Goal: Task Accomplishment & Management: Manage account settings

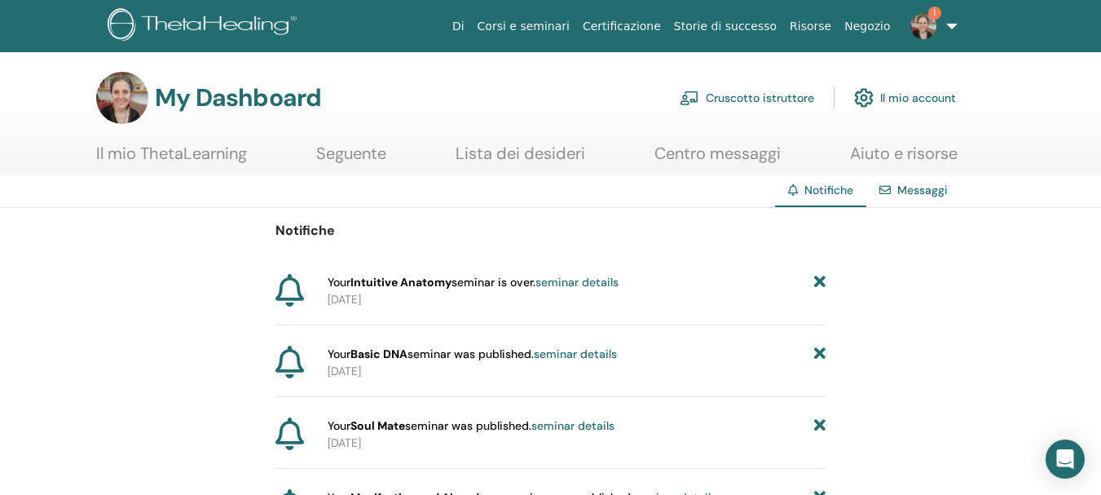
click at [572, 283] on link "seminar details" at bounding box center [576, 282] width 83 height 15
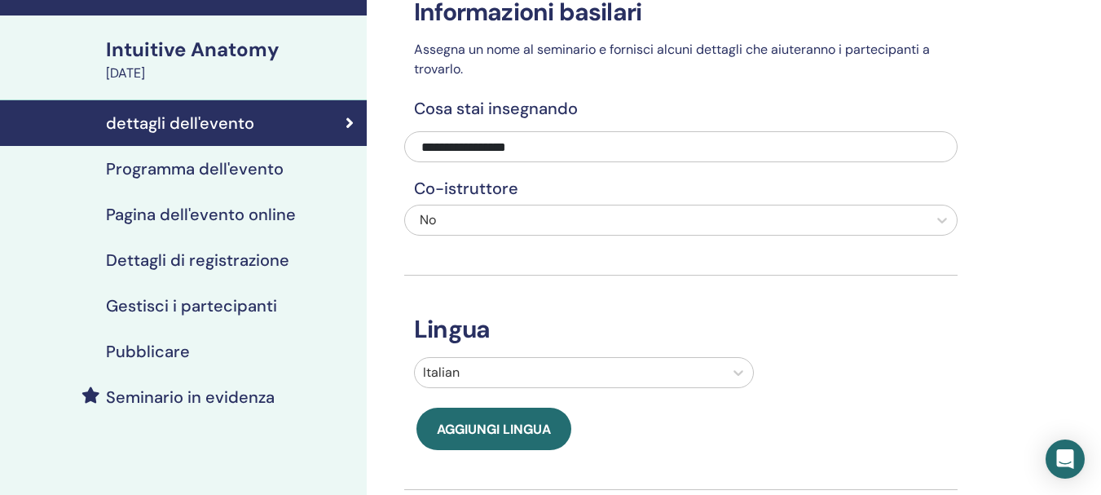
scroll to position [133, 0]
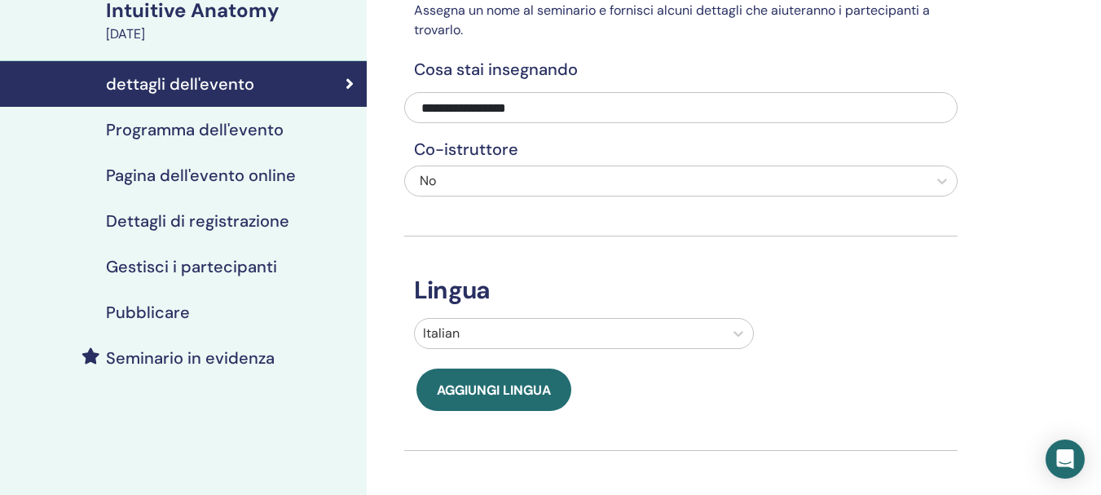
click at [266, 90] on div "dettagli dell'evento" at bounding box center [183, 84] width 341 height 20
click at [347, 90] on icon at bounding box center [349, 84] width 8 height 16
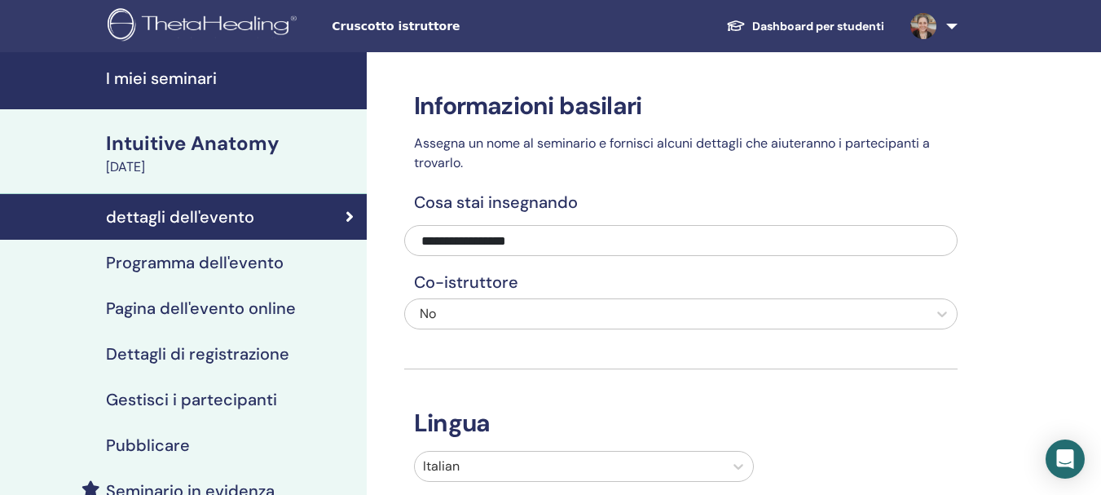
scroll to position [61, 0]
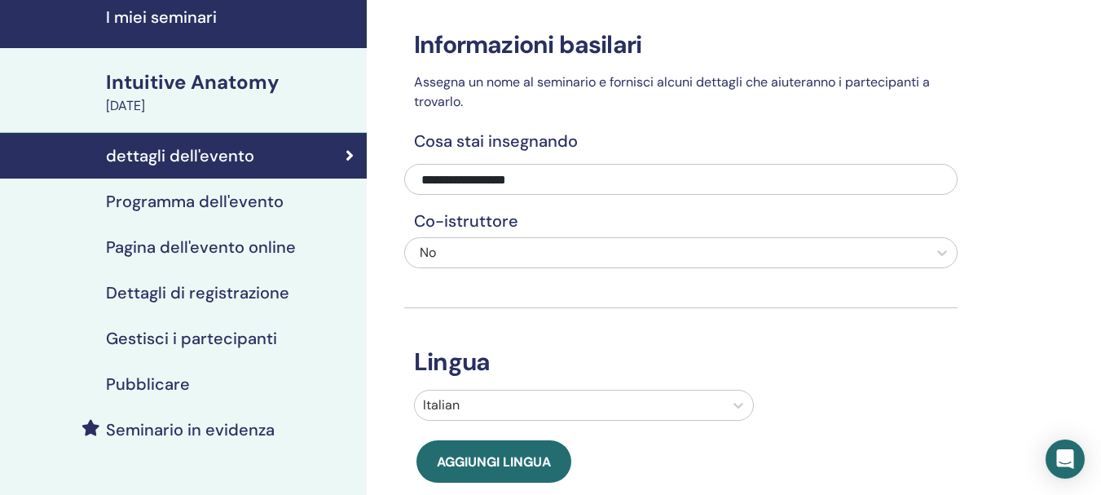
click at [208, 81] on div "Intuitive Anatomy" at bounding box center [231, 82] width 251 height 28
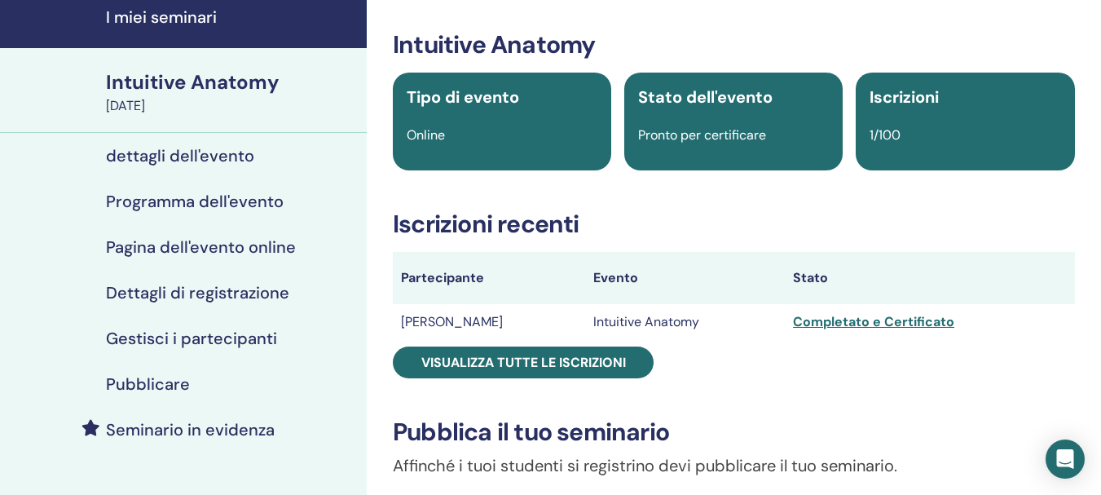
drag, startPoint x: 459, startPoint y: 99, endPoint x: 295, endPoint y: 127, distance: 166.1
click at [458, 99] on span "Tipo di evento" at bounding box center [463, 96] width 112 height 21
click at [213, 85] on div "Intuitive Anatomy" at bounding box center [231, 82] width 251 height 28
click at [191, 26] on h4 "I miei seminari" at bounding box center [231, 17] width 251 height 20
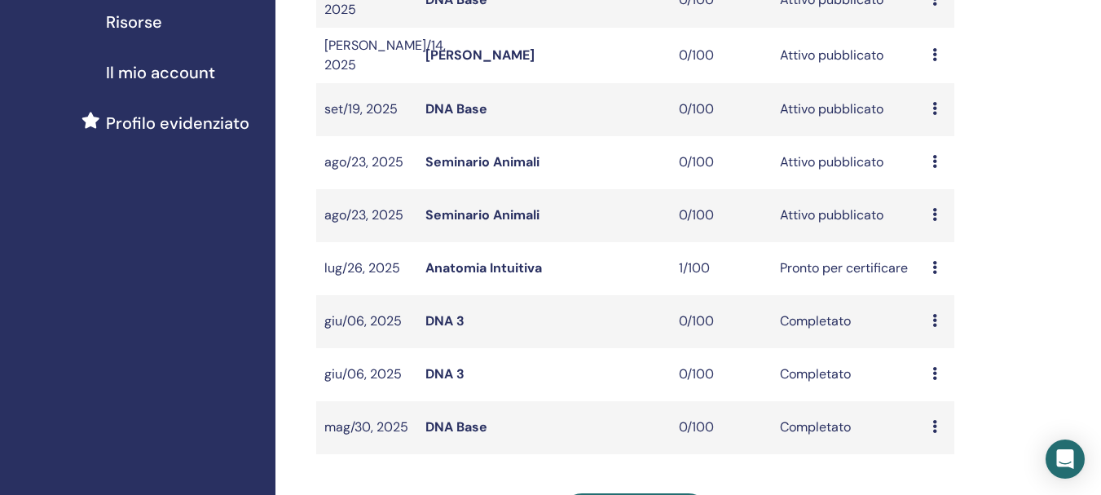
scroll to position [385, 0]
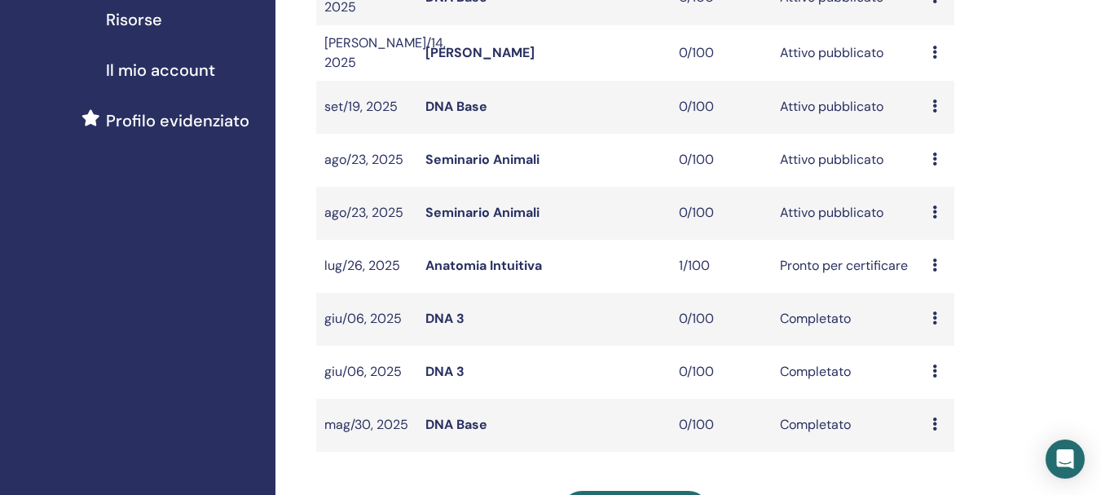
click at [937, 263] on div "Anteprima Modificare Partecipanti Annulla" at bounding box center [939, 266] width 14 height 20
click at [934, 276] on link "Anteprima" at bounding box center [941, 275] width 64 height 17
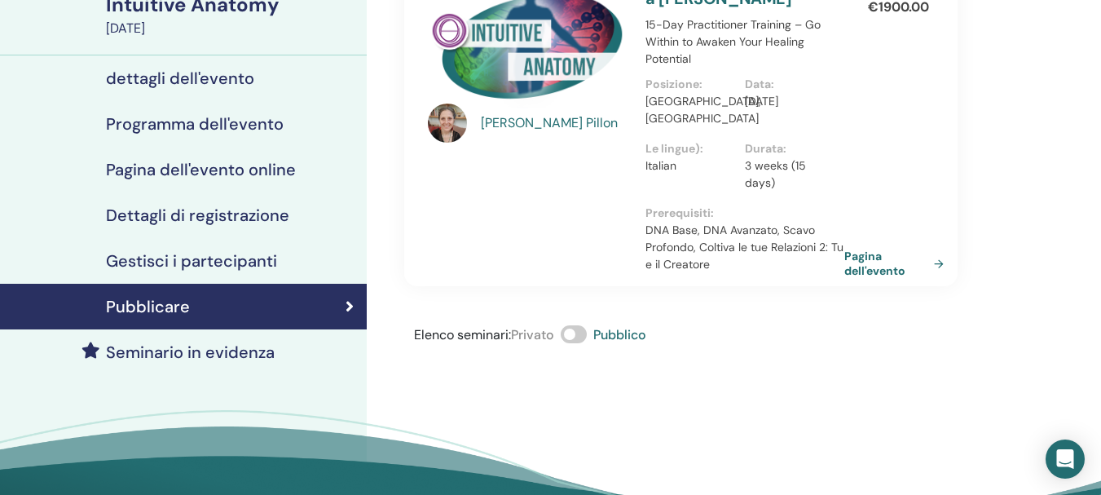
scroll to position [148, 0]
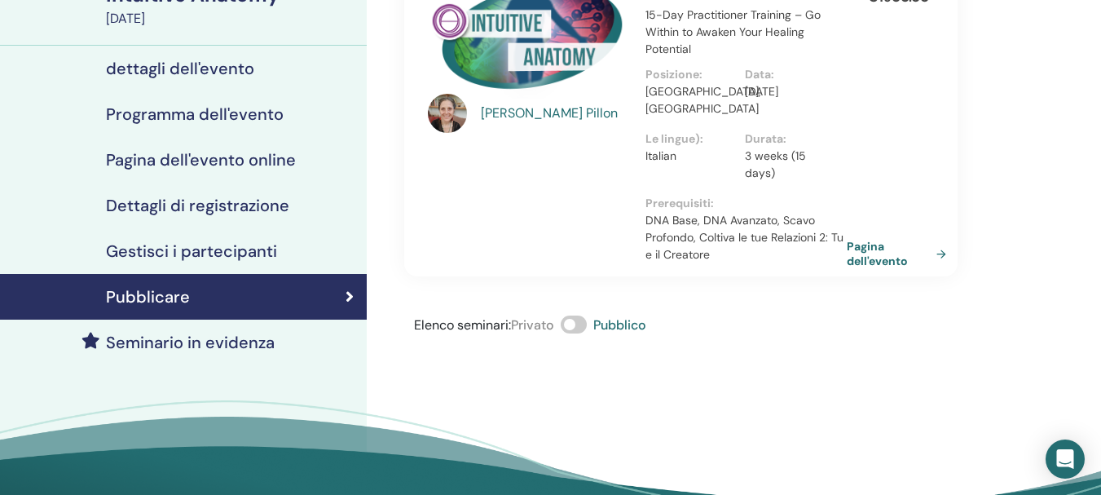
click at [881, 240] on link "Pagina dell'evento" at bounding box center [899, 253] width 106 height 29
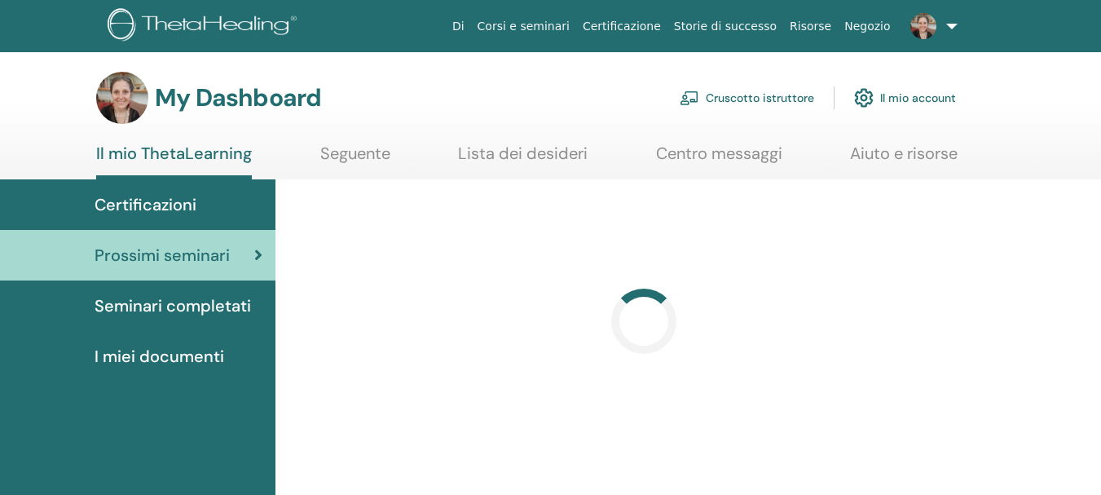
click at [791, 94] on link "Cruscotto istruttore" at bounding box center [746, 98] width 134 height 36
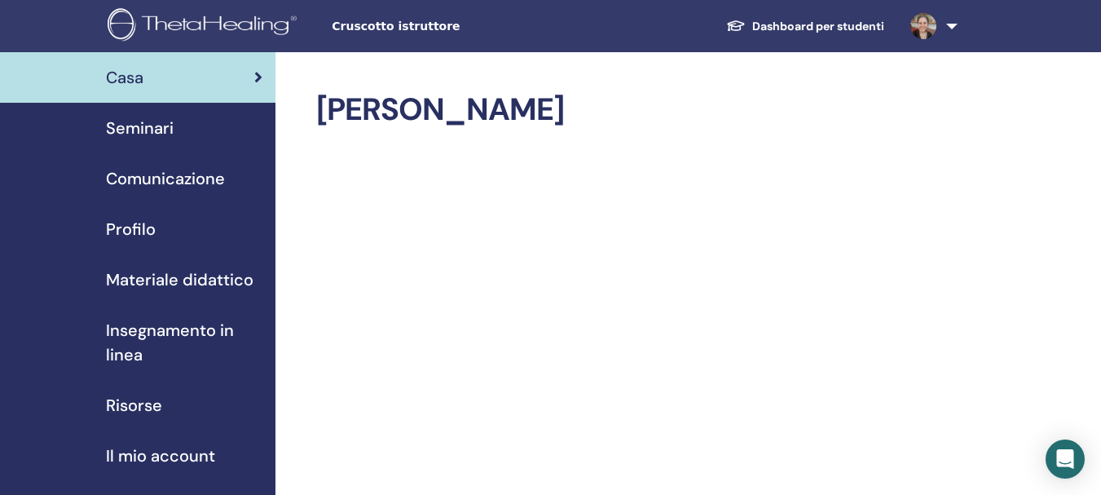
click at [109, 130] on span "Seminari" at bounding box center [140, 128] width 68 height 24
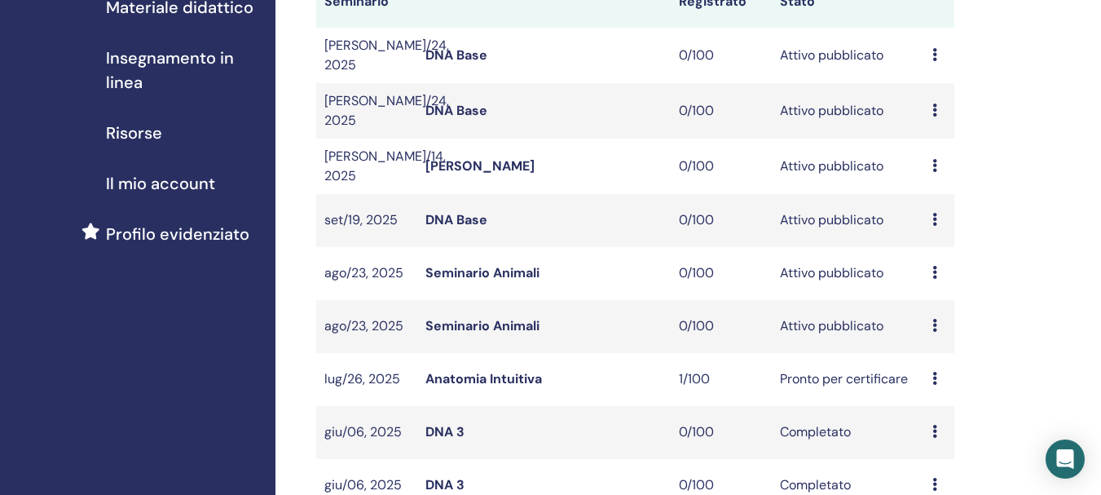
scroll to position [275, 0]
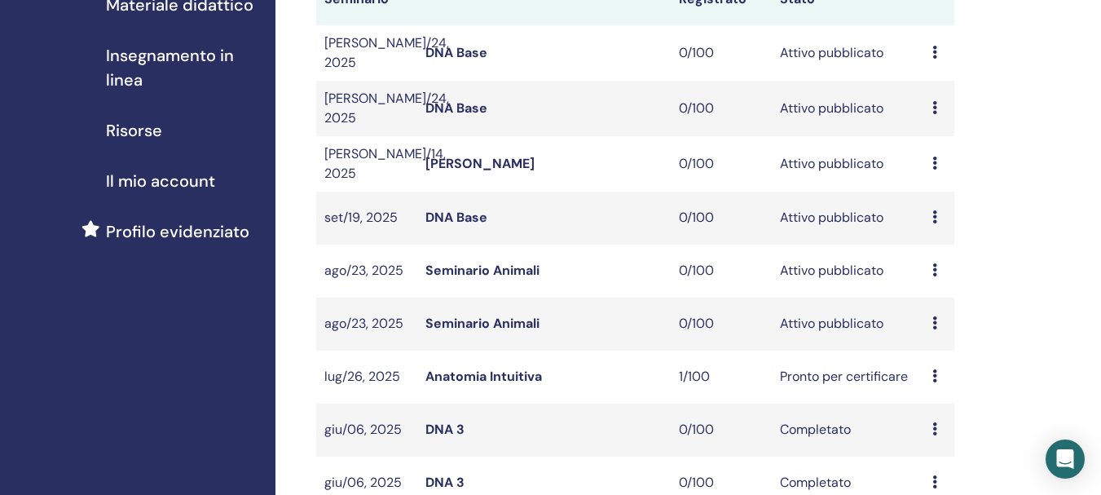
click at [510, 265] on link "Seminario Animali" at bounding box center [482, 270] width 114 height 17
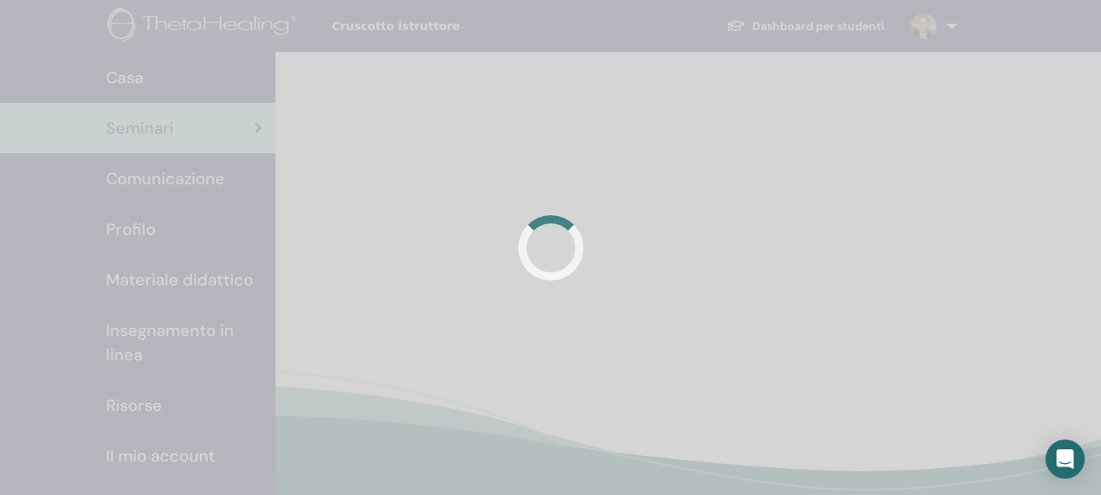
scroll to position [275, 0]
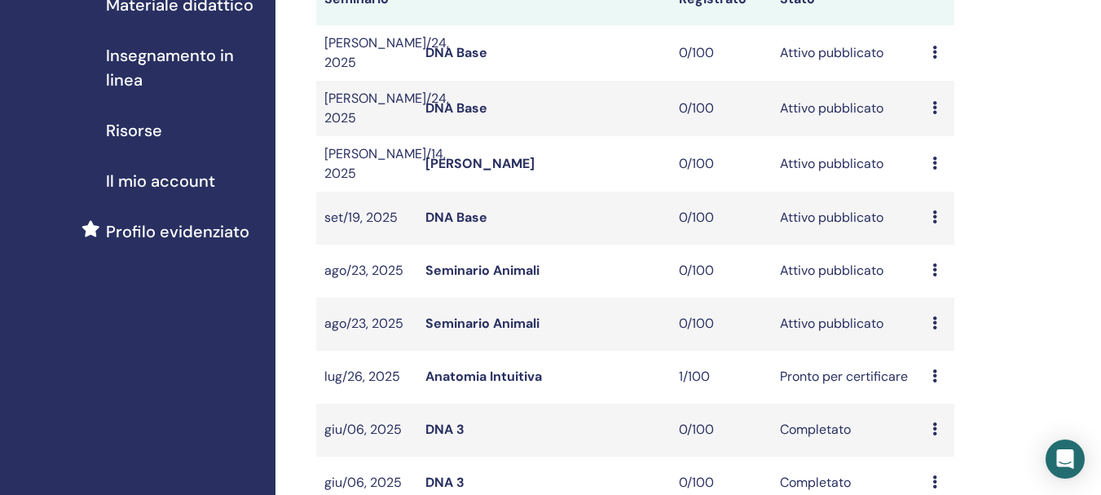
click at [518, 314] on link "Seminario Animali" at bounding box center [482, 322] width 114 height 17
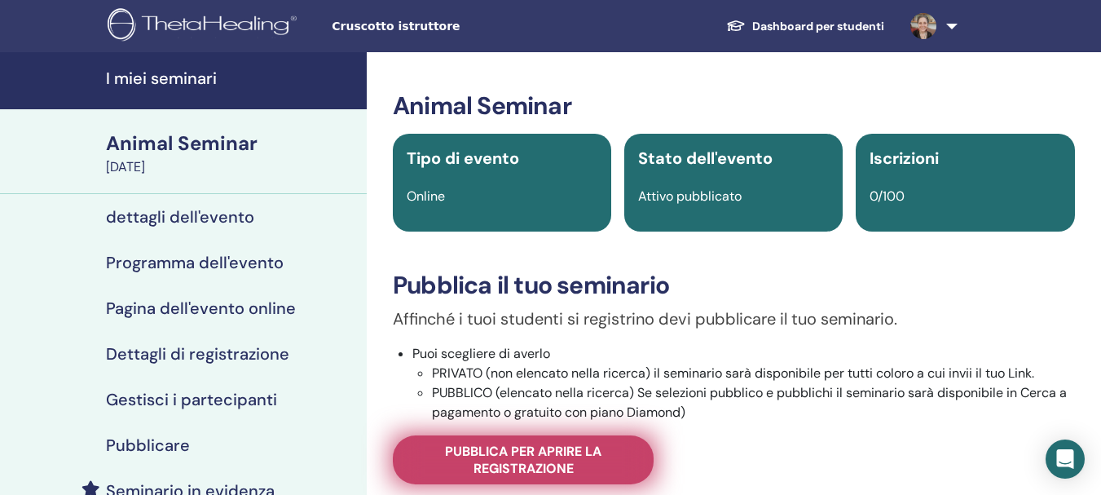
click at [498, 453] on span "Pubblica per aprire la registrazione" at bounding box center [523, 459] width 220 height 34
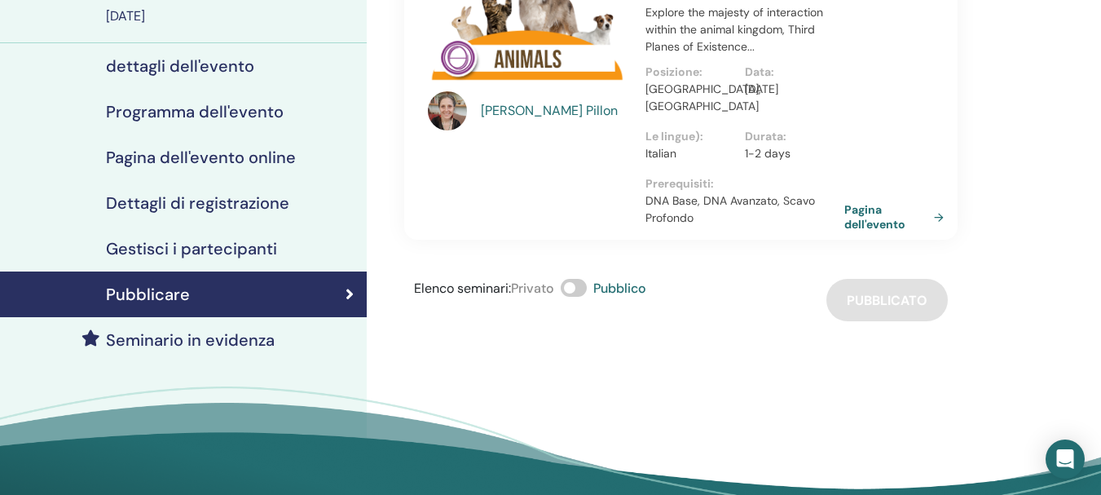
scroll to position [238, 0]
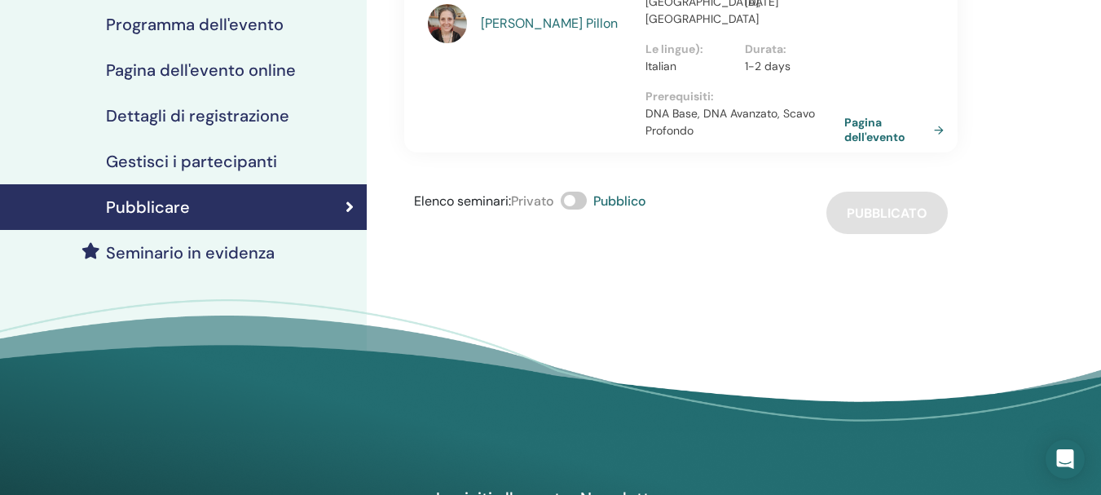
click at [840, 191] on div "Elenco seminari : Privato Pubblico Pubblicato" at bounding box center [680, 212] width 553 height 42
click at [866, 115] on link "Pagina dell'evento" at bounding box center [899, 129] width 106 height 29
